Goal: Transaction & Acquisition: Obtain resource

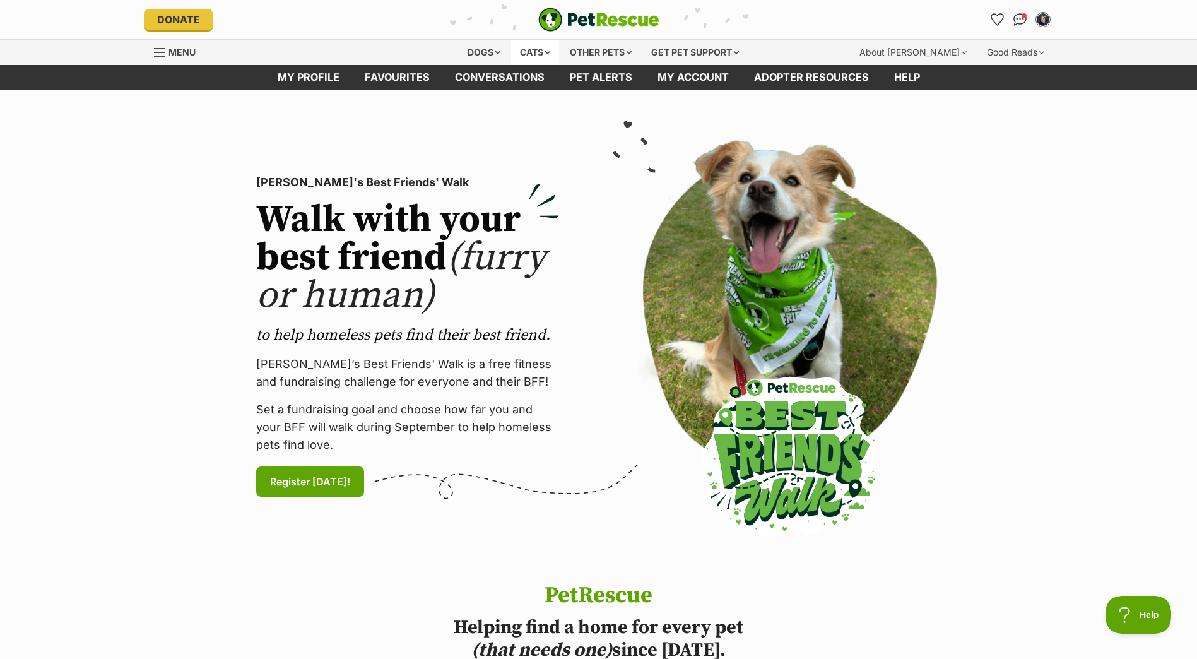
click at [539, 56] on div "Cats" at bounding box center [535, 52] width 48 height 25
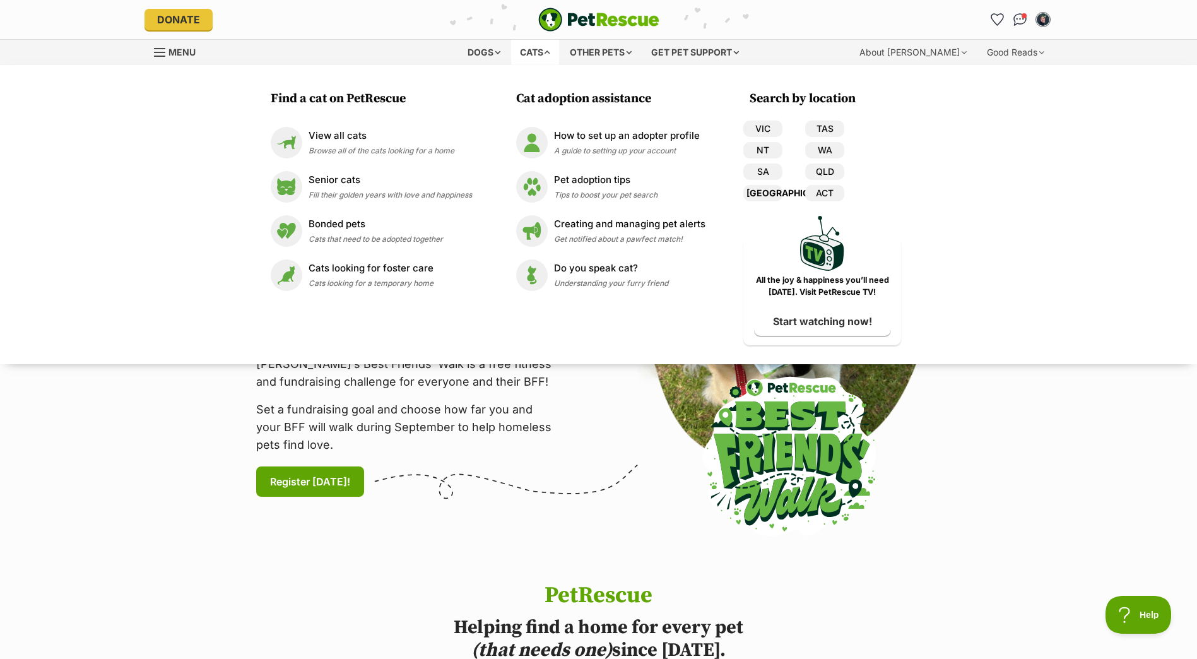
click at [762, 194] on link "[GEOGRAPHIC_DATA]" at bounding box center [762, 193] width 39 height 16
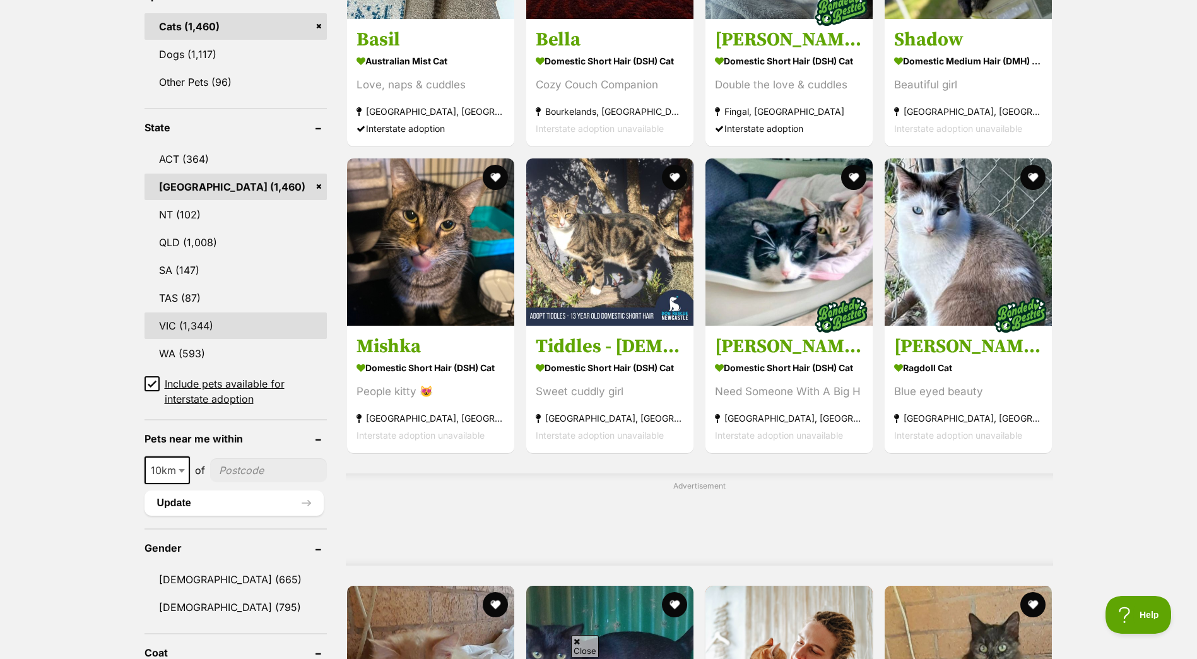
scroll to position [568, 0]
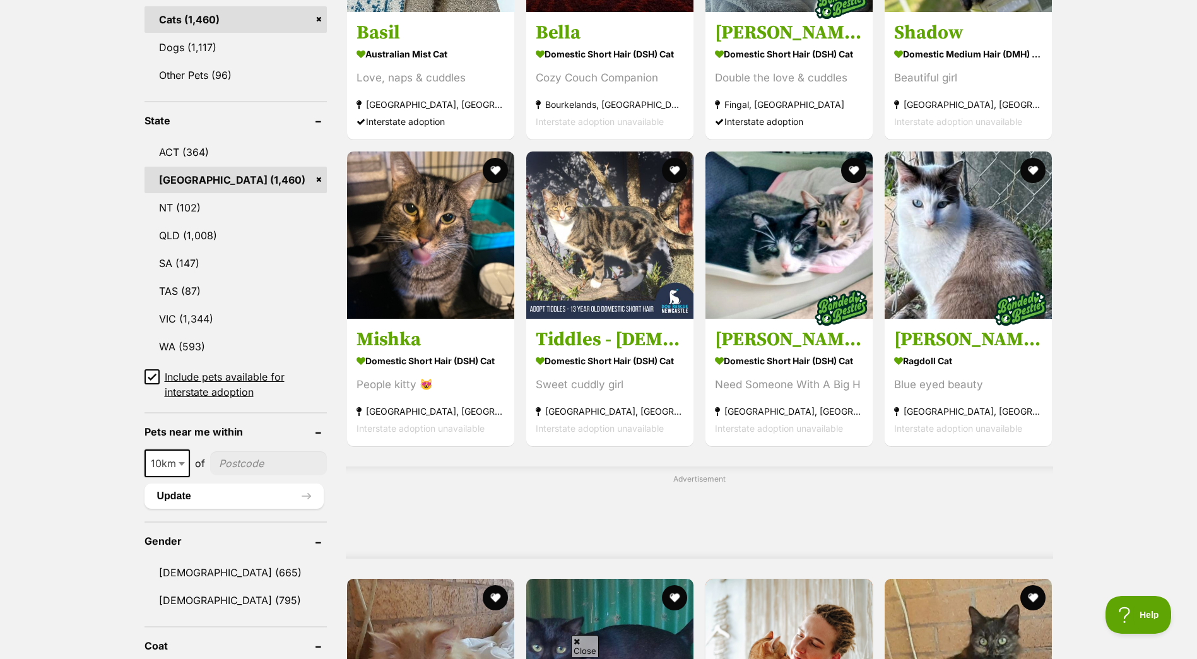
click at [243, 463] on input"] "postcode" at bounding box center [268, 463] width 117 height 24
click at [183, 469] on span at bounding box center [183, 463] width 13 height 28
click at [290, 458] on input"] "postcode" at bounding box center [268, 463] width 117 height 24
click at [275, 445] on ul "10km 25km 50km 100km 250km 10km of Update" at bounding box center [235, 472] width 182 height 71
click at [276, 463] on input"] "postcode" at bounding box center [268, 463] width 117 height 24
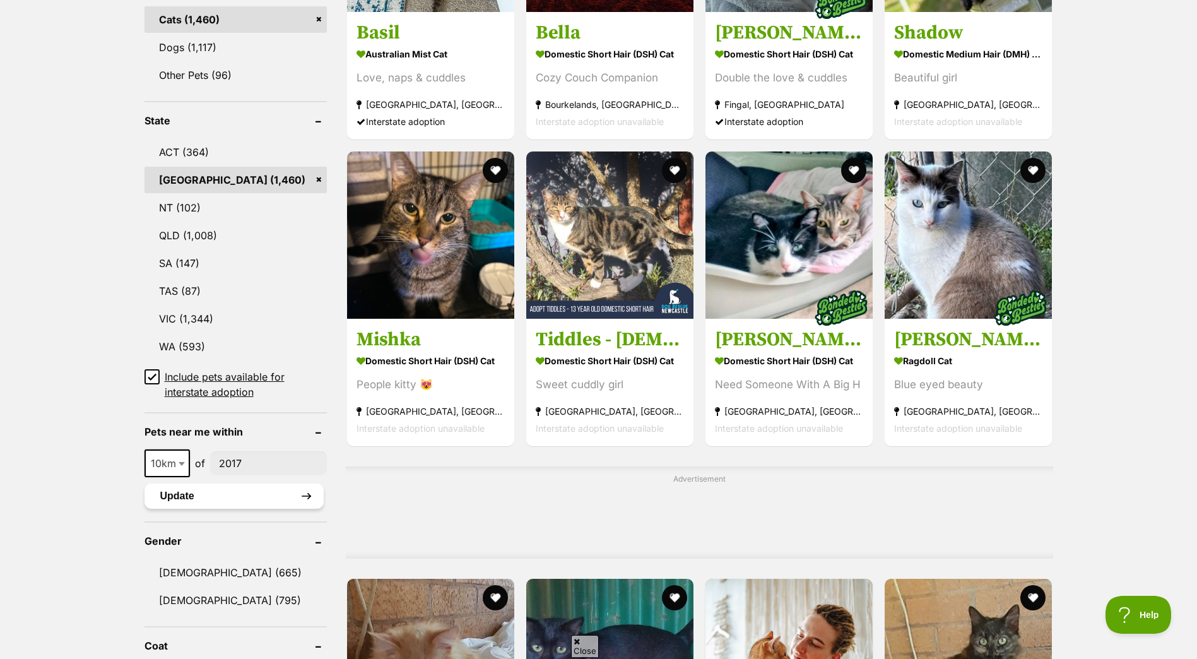
type input"] "2017"
click at [249, 492] on button "Update" at bounding box center [233, 495] width 179 height 25
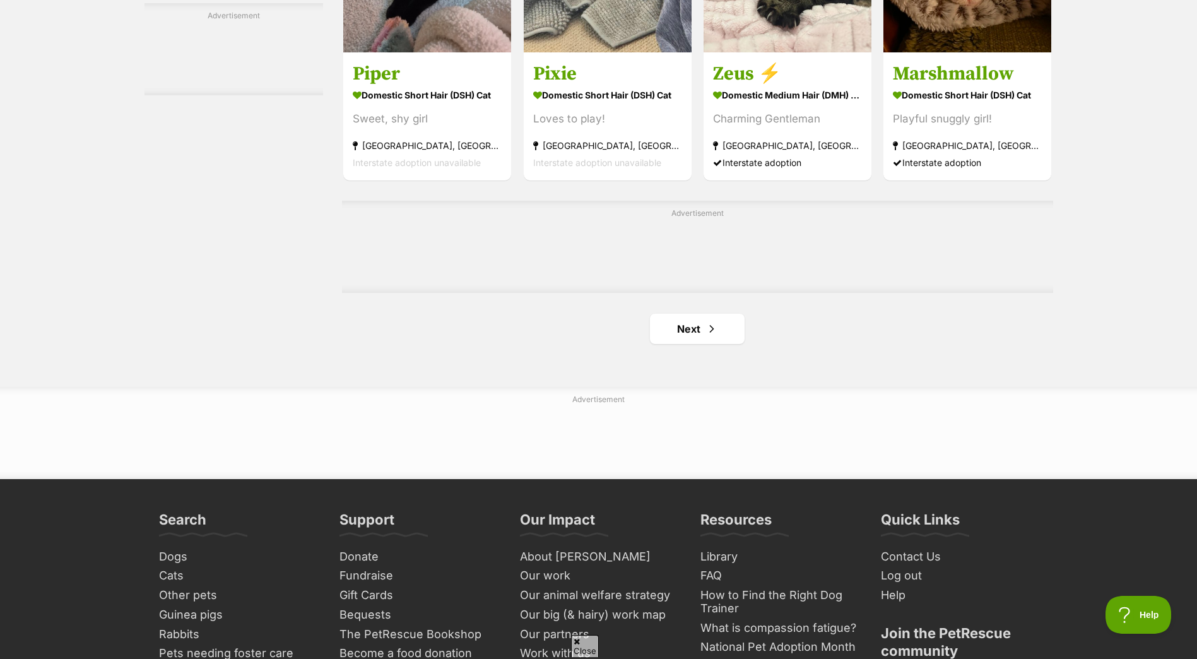
scroll to position [2019, 0]
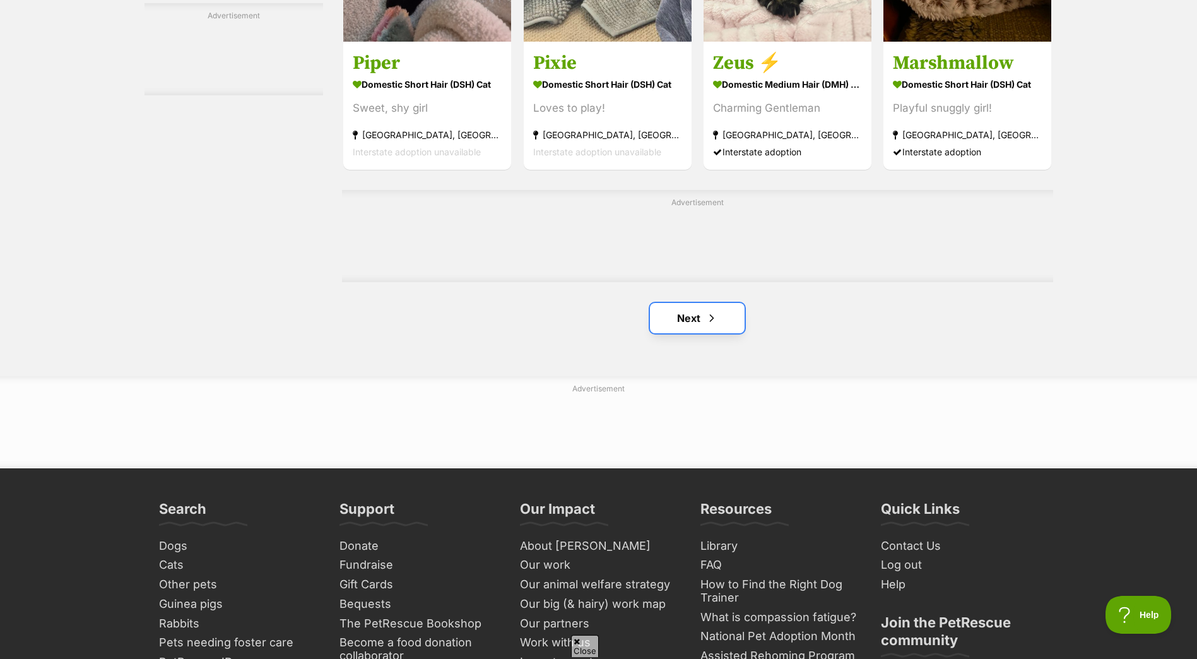
click at [698, 324] on link "Next" at bounding box center [697, 318] width 95 height 30
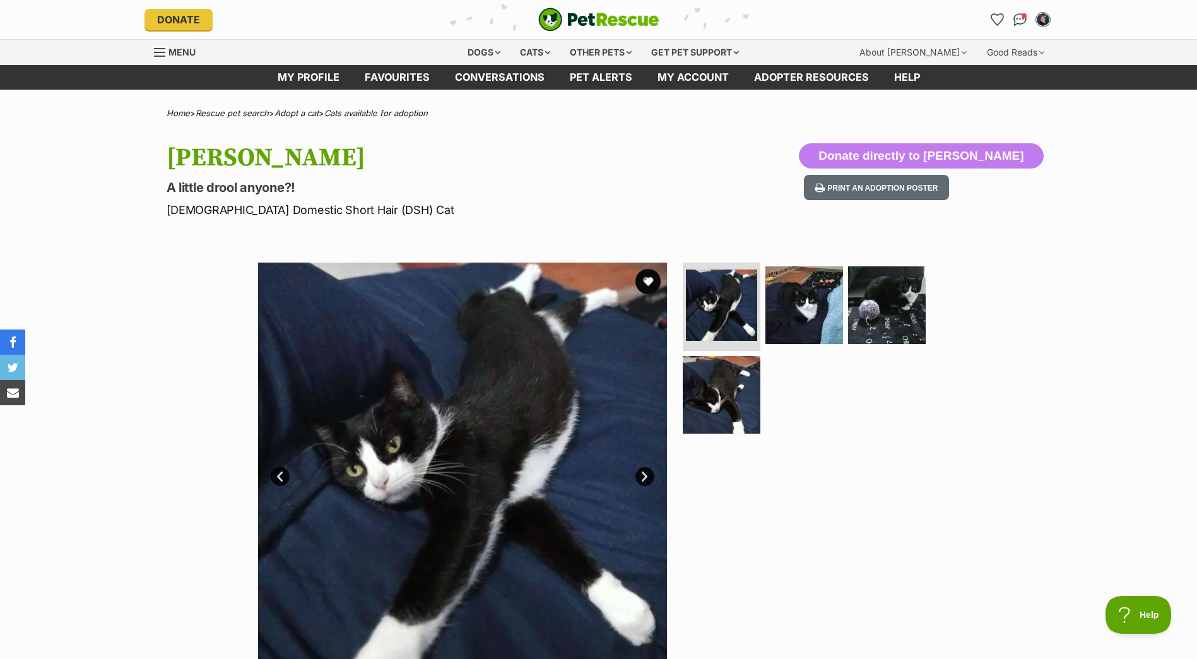
click at [640, 473] on link "Next" at bounding box center [644, 476] width 19 height 19
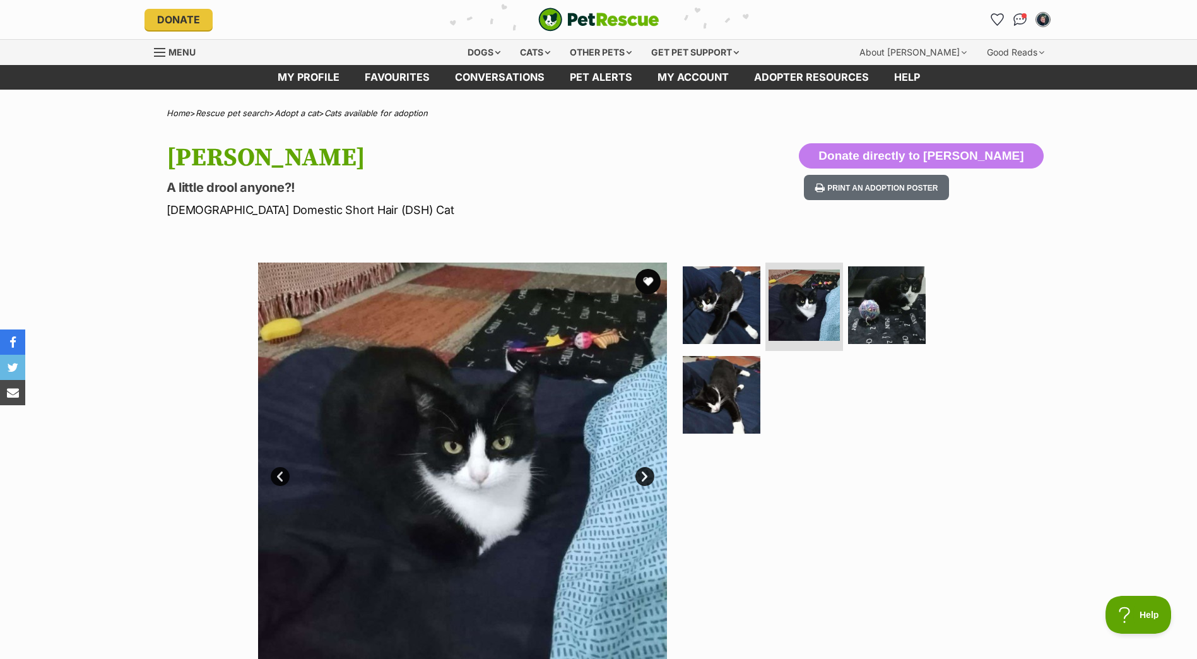
click at [640, 473] on link "Next" at bounding box center [644, 476] width 19 height 19
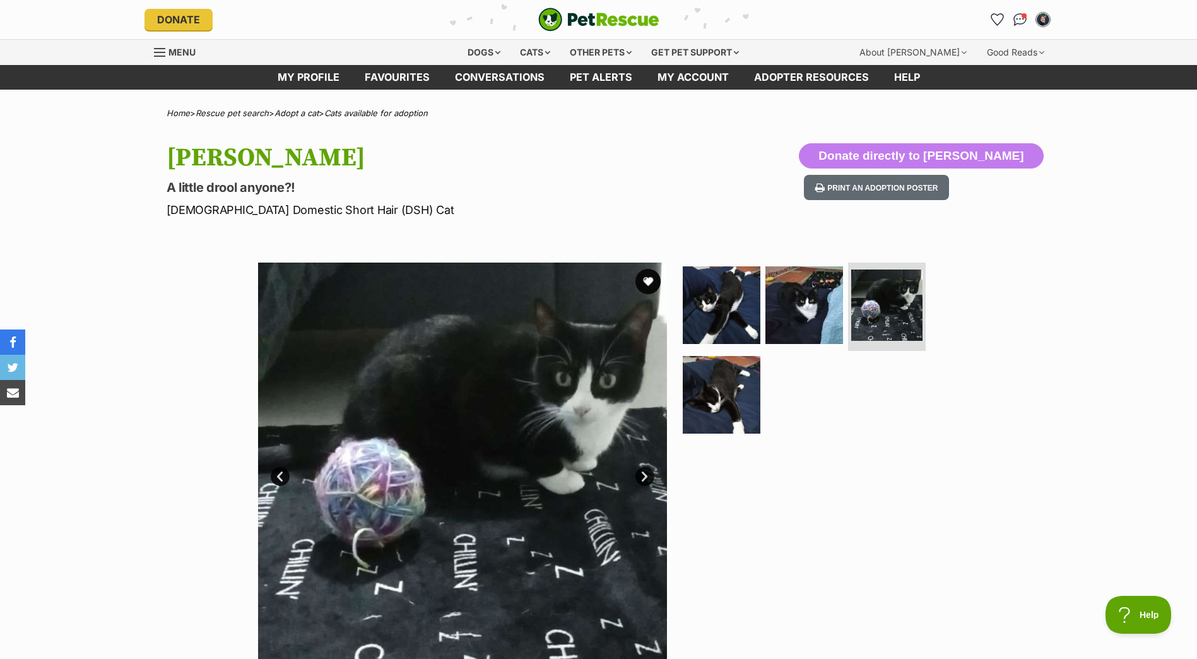
click at [640, 473] on link "Next" at bounding box center [644, 476] width 19 height 19
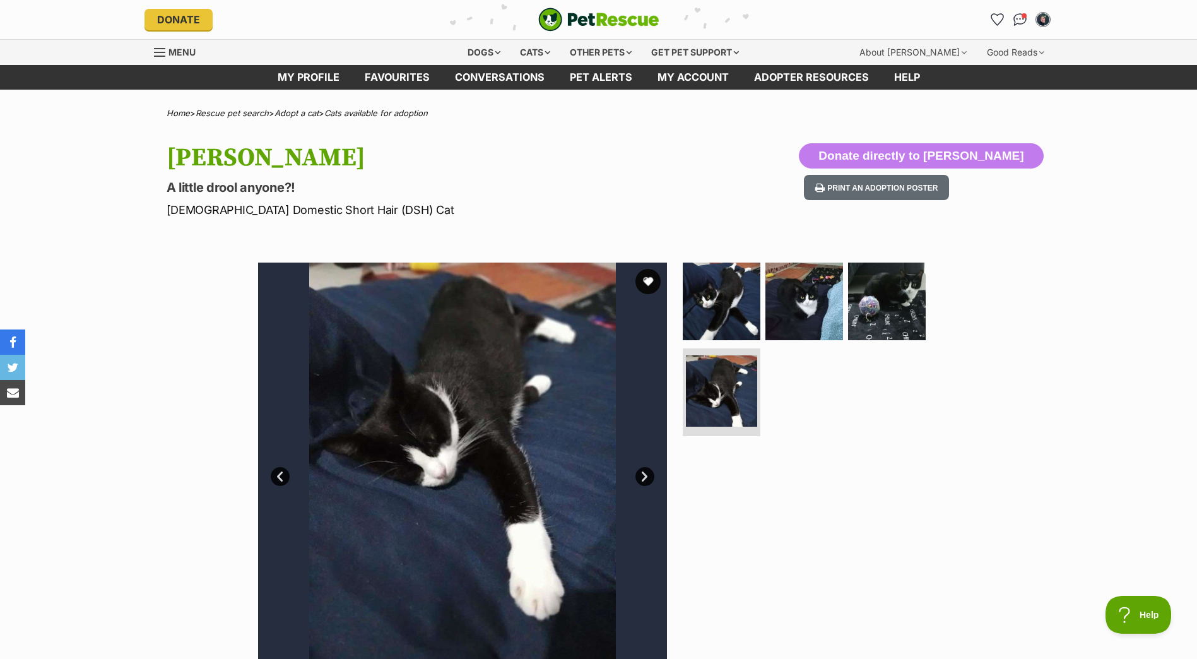
click at [640, 473] on link "Next" at bounding box center [644, 476] width 19 height 19
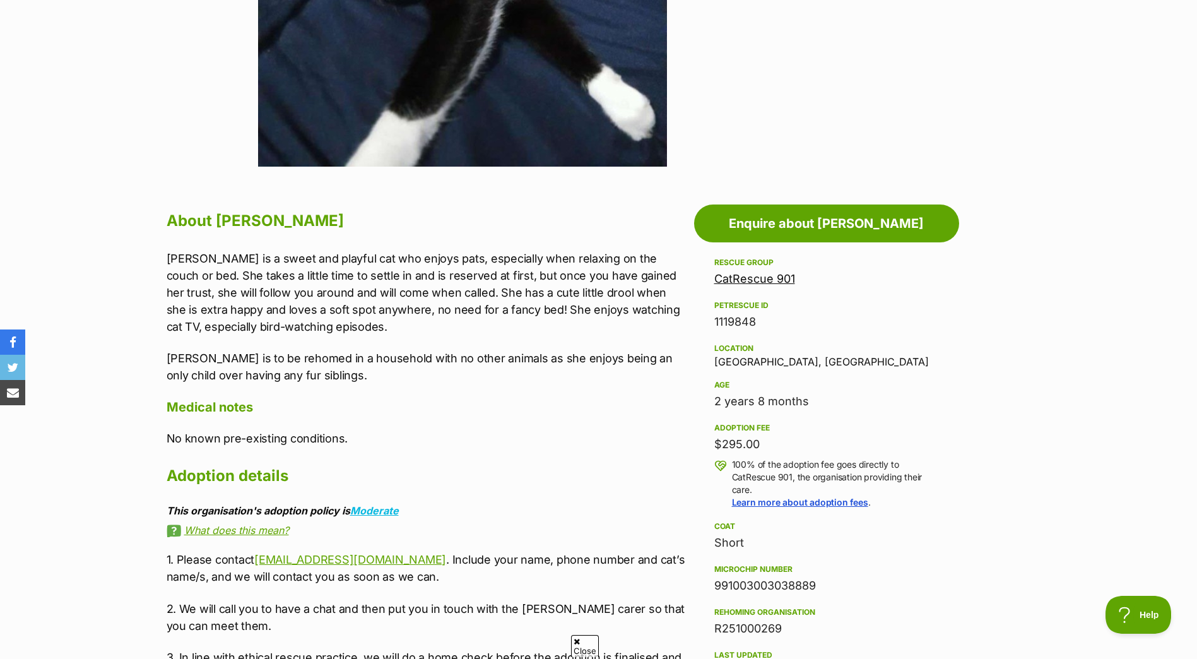
scroll to position [568, 0]
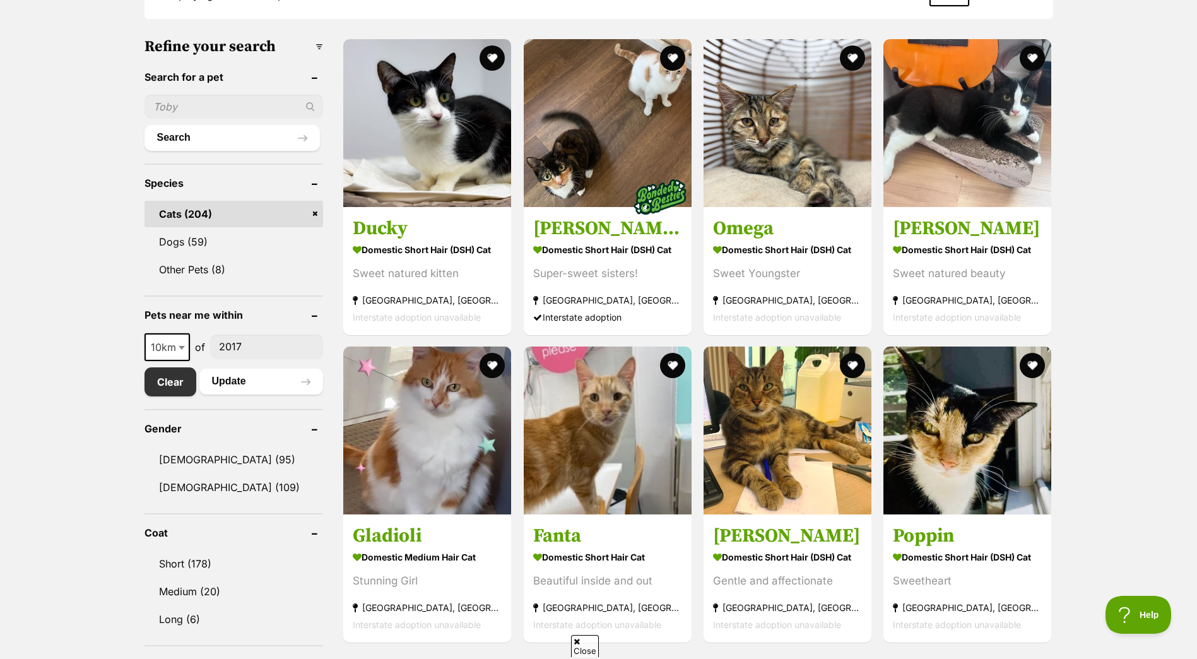
scroll to position [442, 0]
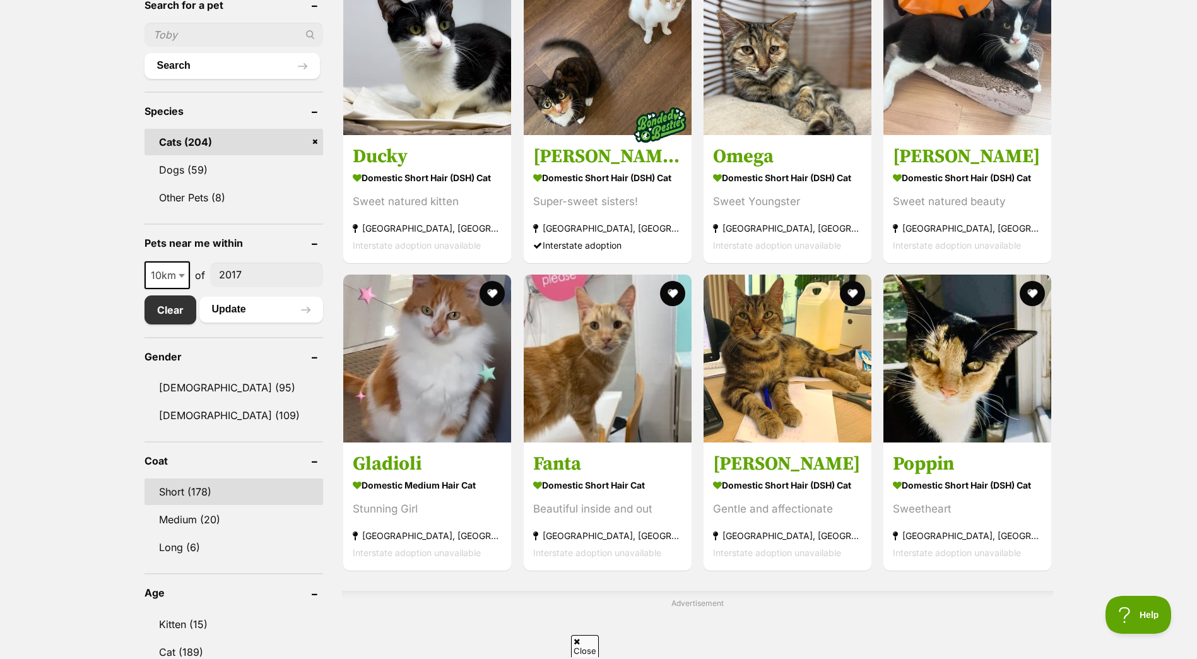
click at [193, 485] on link "Short (178)" at bounding box center [233, 491] width 179 height 27
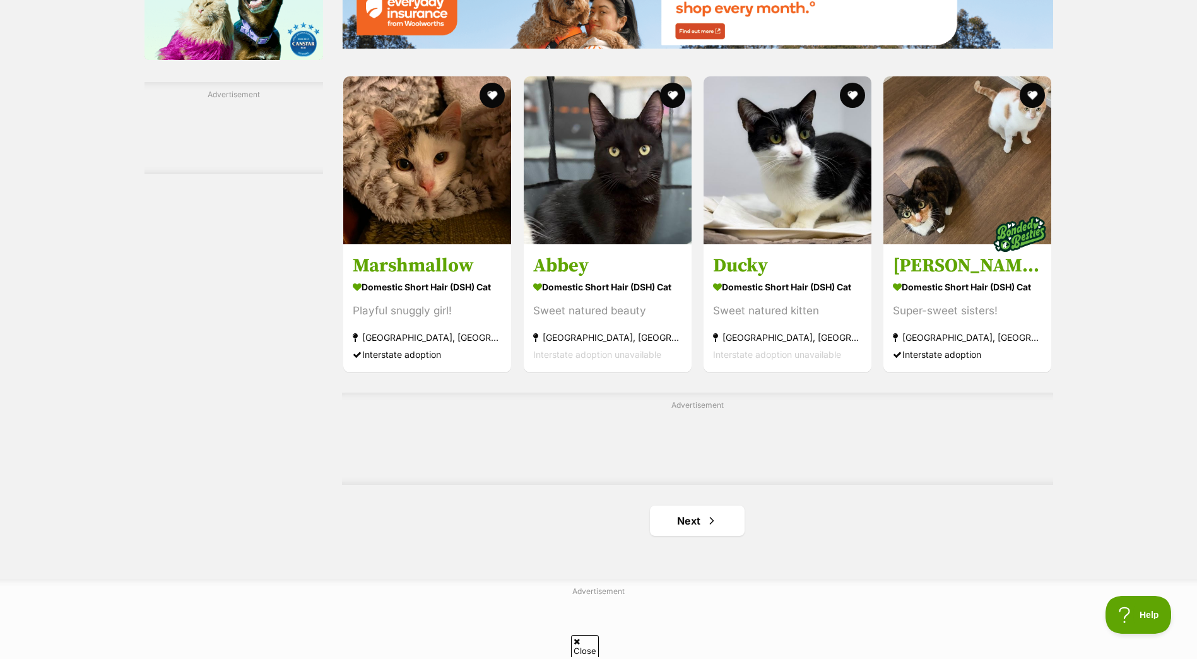
scroll to position [1830, 0]
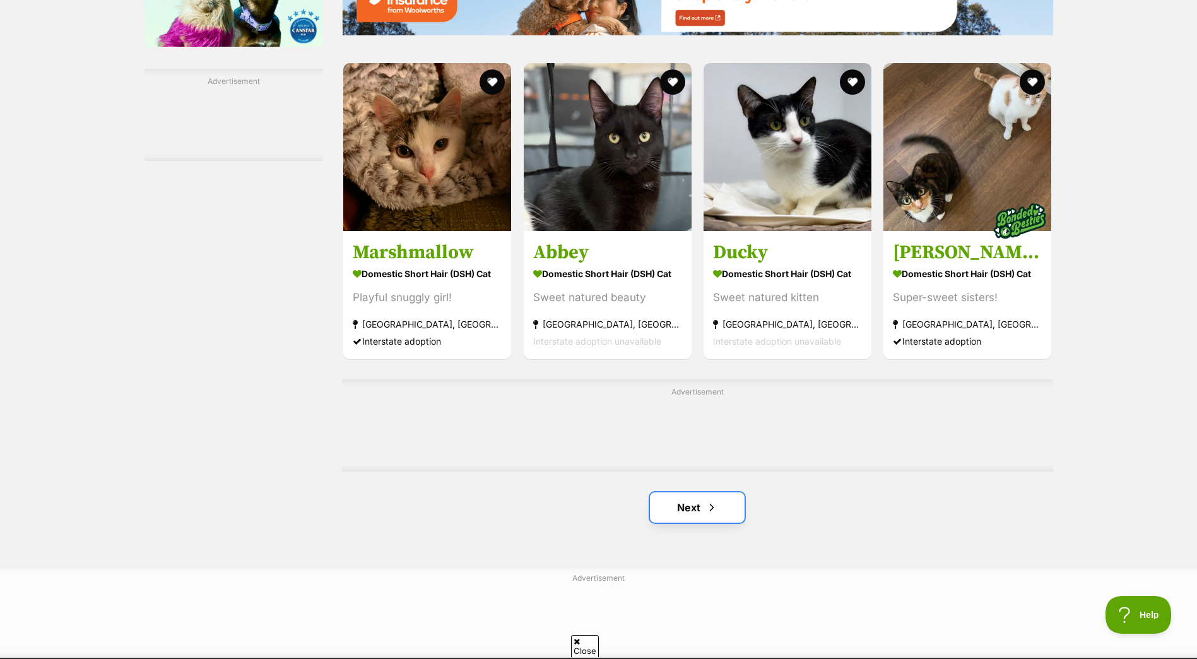
click at [695, 502] on link "Next" at bounding box center [697, 507] width 95 height 30
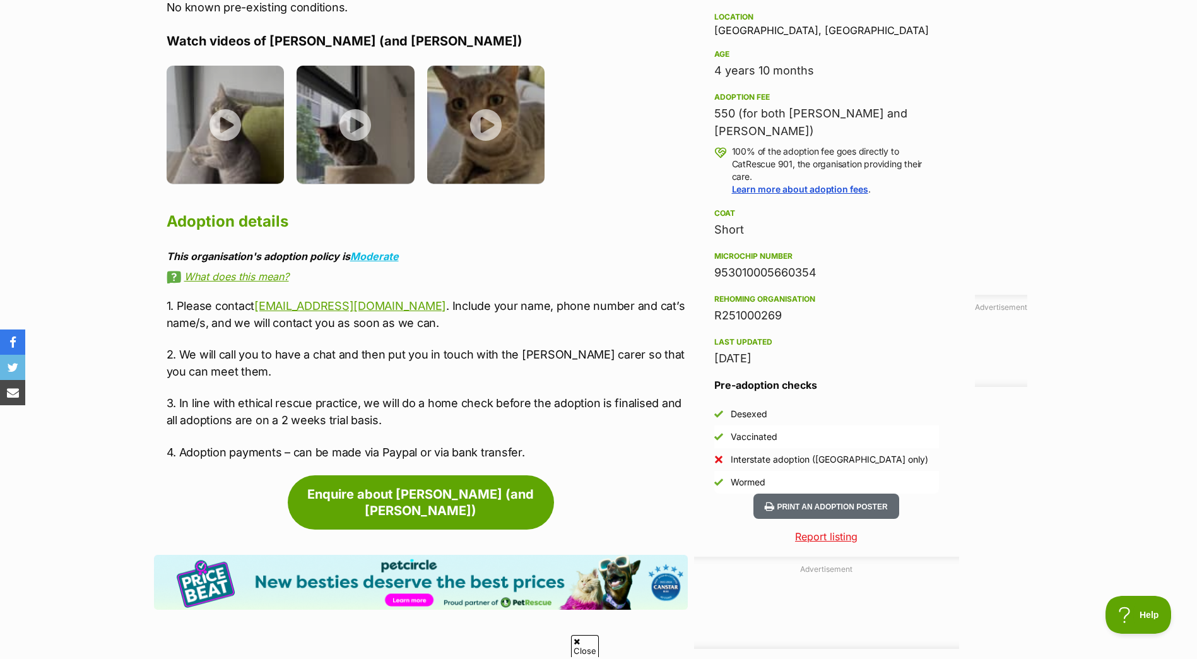
scroll to position [946, 0]
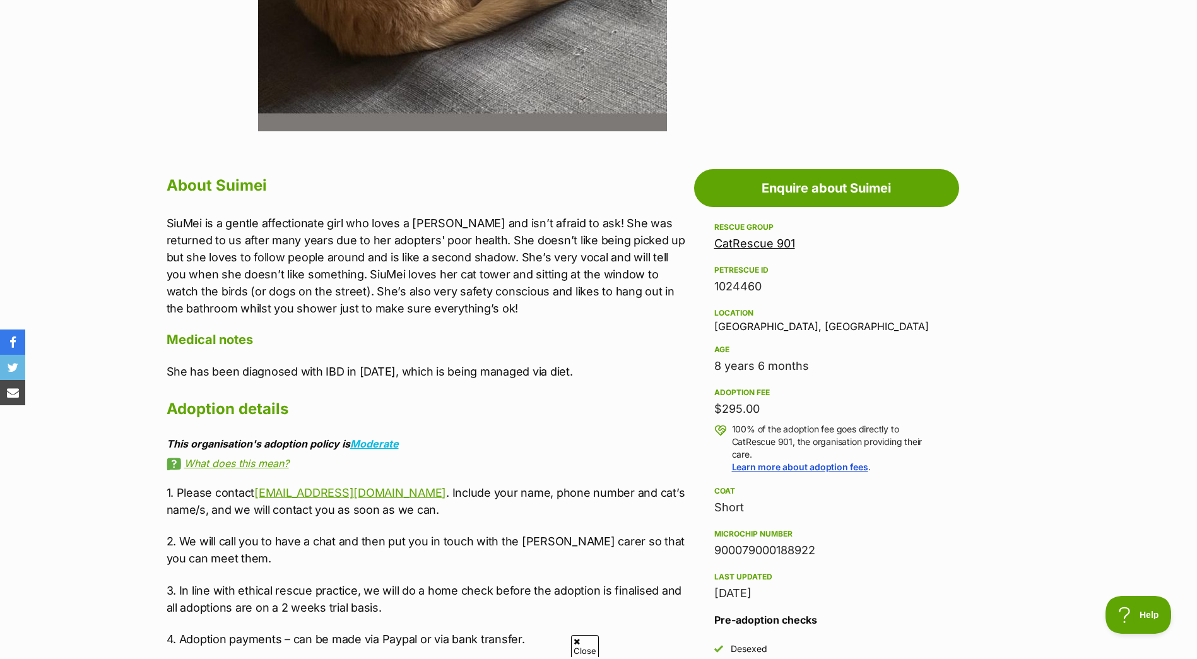
scroll to position [505, 0]
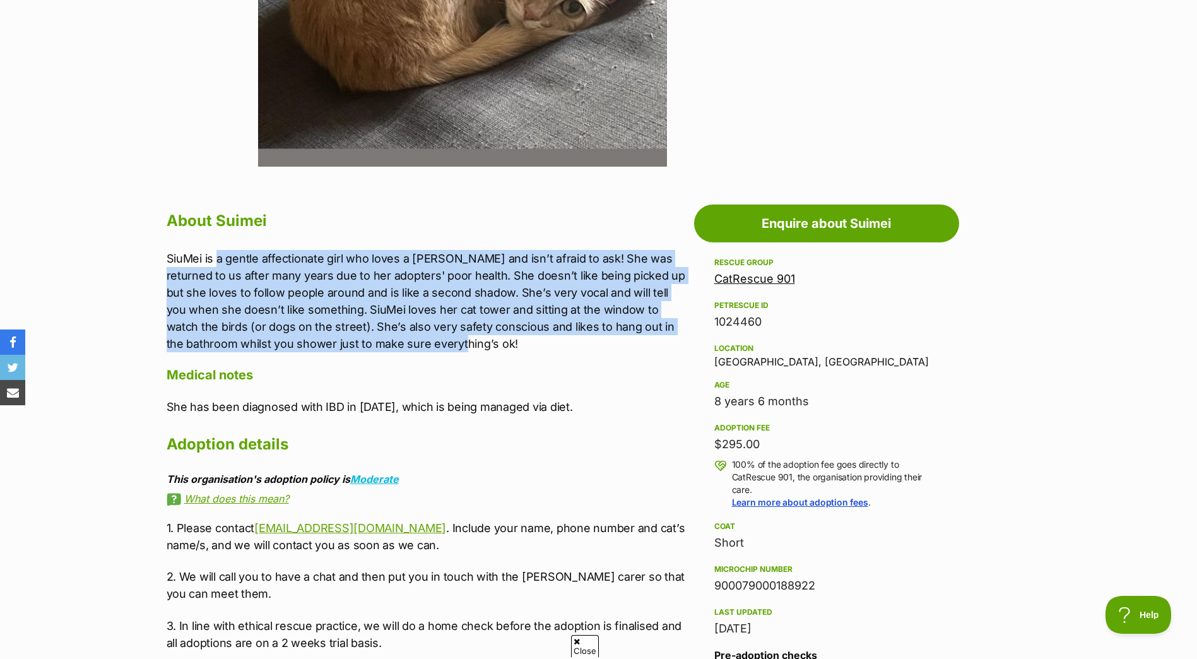
drag, startPoint x: 241, startPoint y: 261, endPoint x: 598, endPoint y: 341, distance: 365.5
click at [598, 341] on p "SiuMei is a gentle affectionate girl who loves a [PERSON_NAME] and isn’t afraid…" at bounding box center [427, 301] width 521 height 102
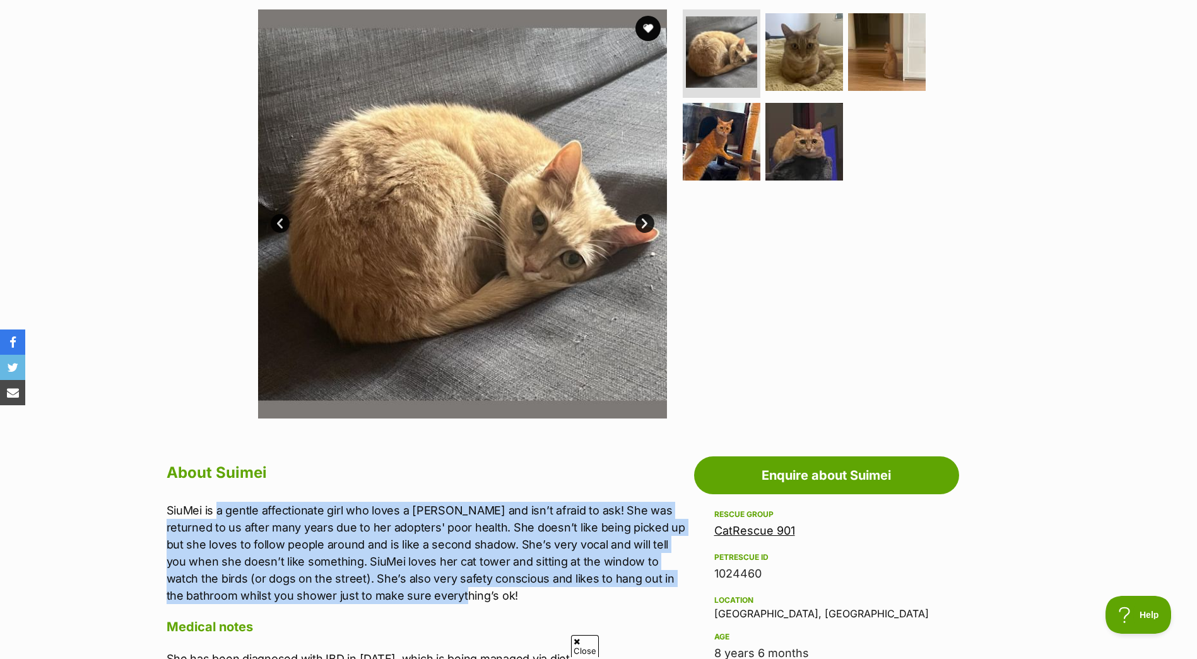
scroll to position [252, 0]
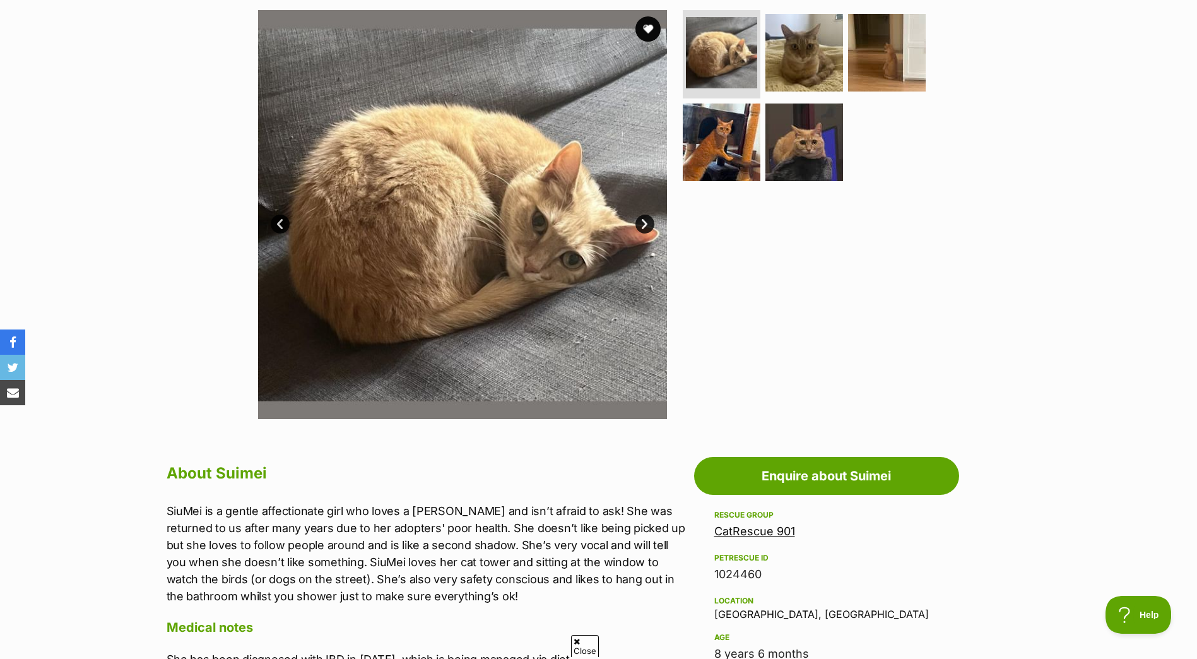
click at [642, 224] on link "Next" at bounding box center [644, 224] width 19 height 19
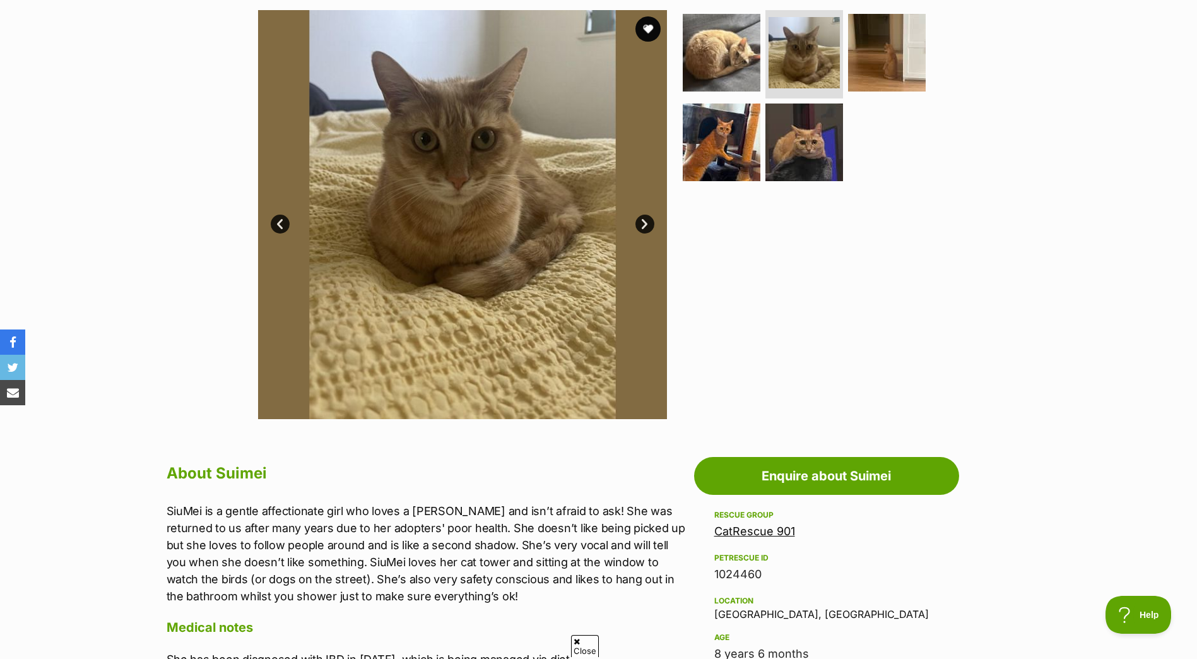
click at [642, 224] on link "Next" at bounding box center [644, 224] width 19 height 19
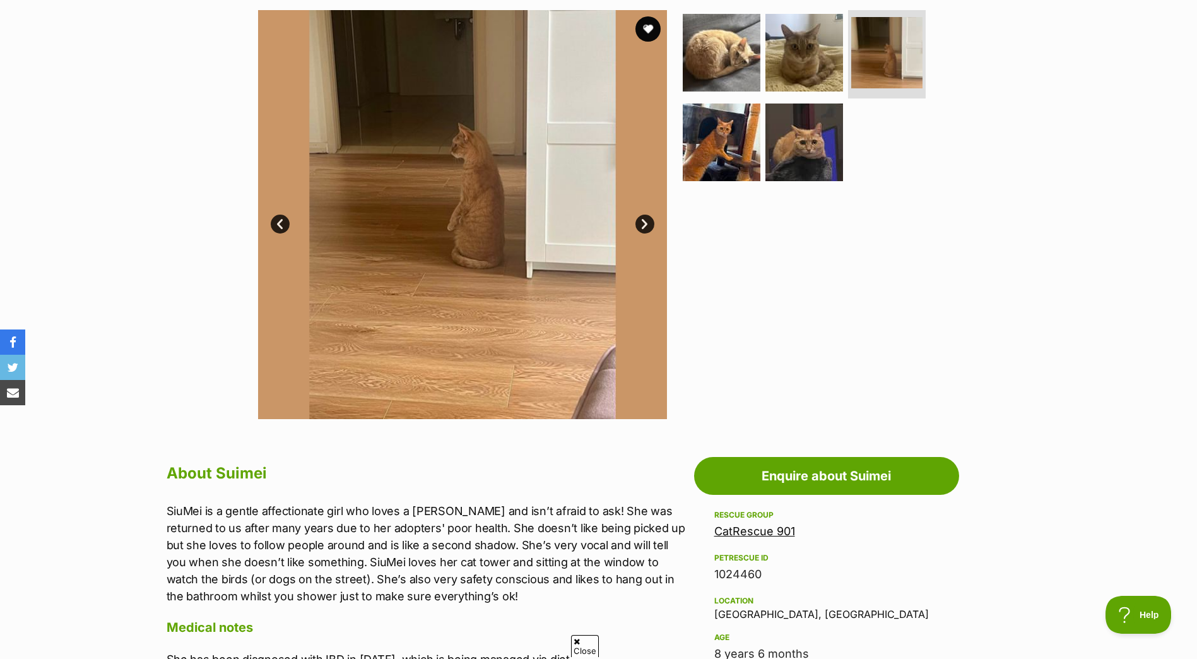
click at [642, 224] on link "Next" at bounding box center [644, 224] width 19 height 19
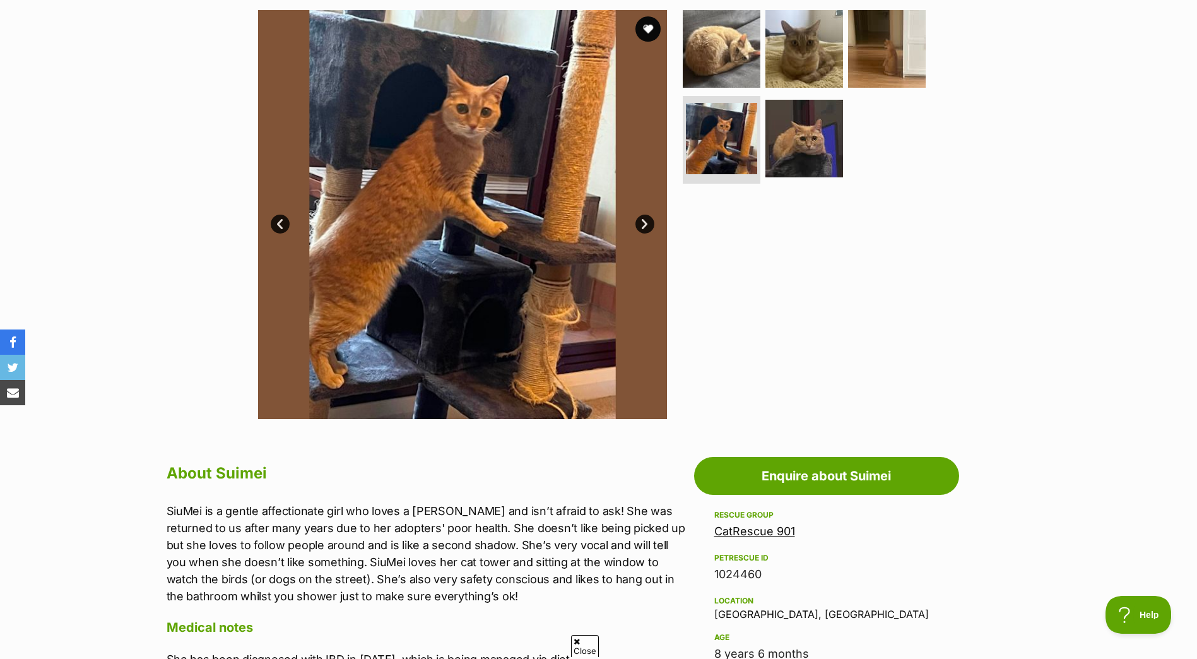
click at [642, 224] on link "Next" at bounding box center [644, 224] width 19 height 19
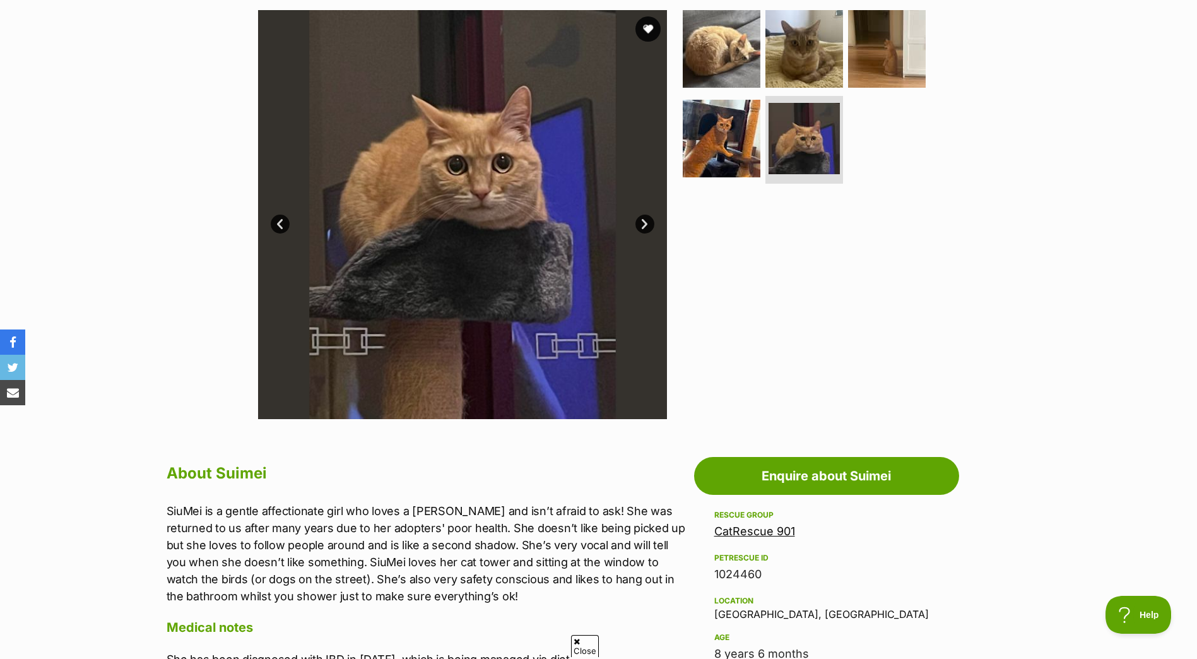
click at [642, 224] on link "Next" at bounding box center [644, 224] width 19 height 19
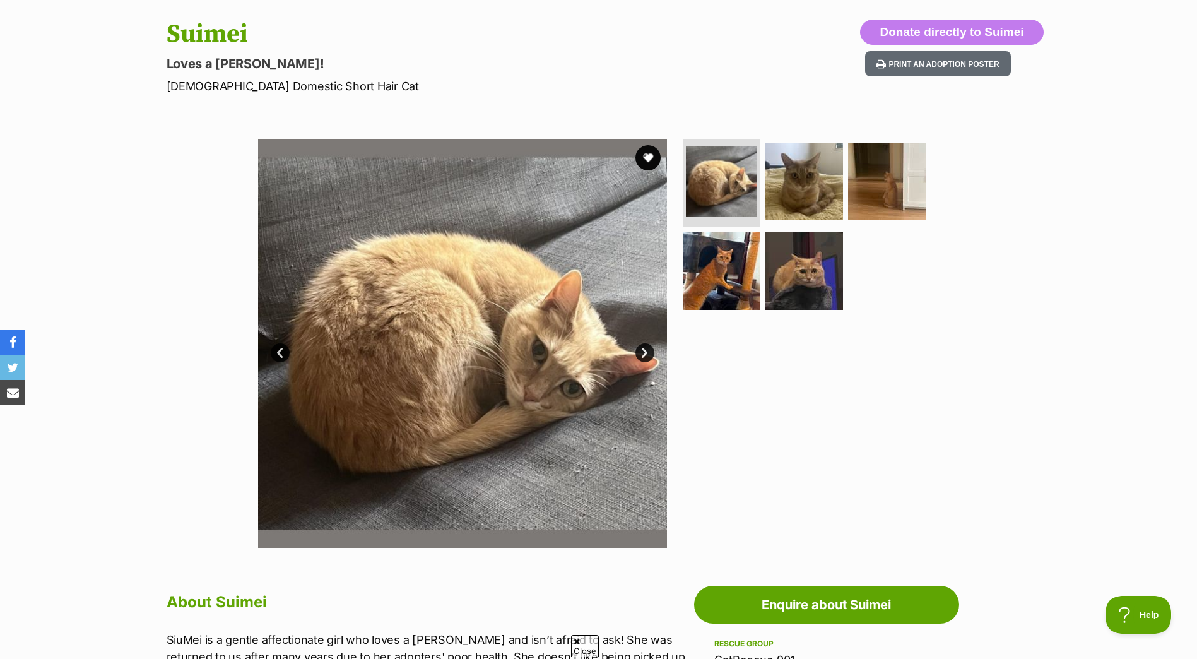
scroll to position [0, 0]
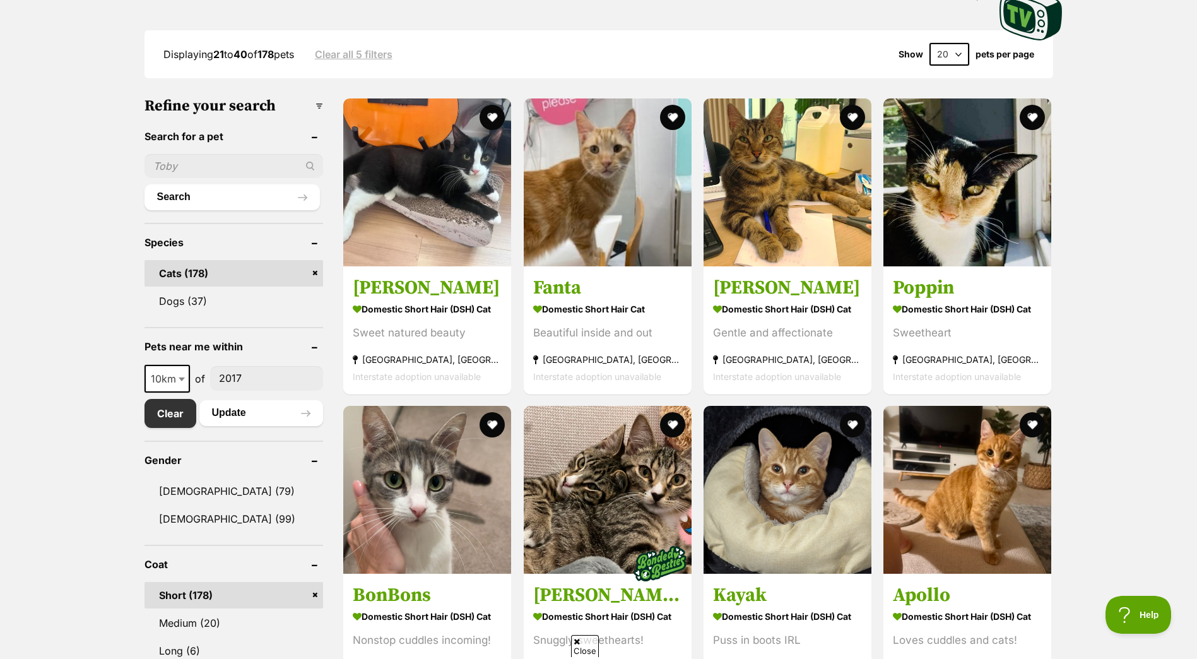
scroll to position [315, 0]
